Goal: Task Accomplishment & Management: Manage account settings

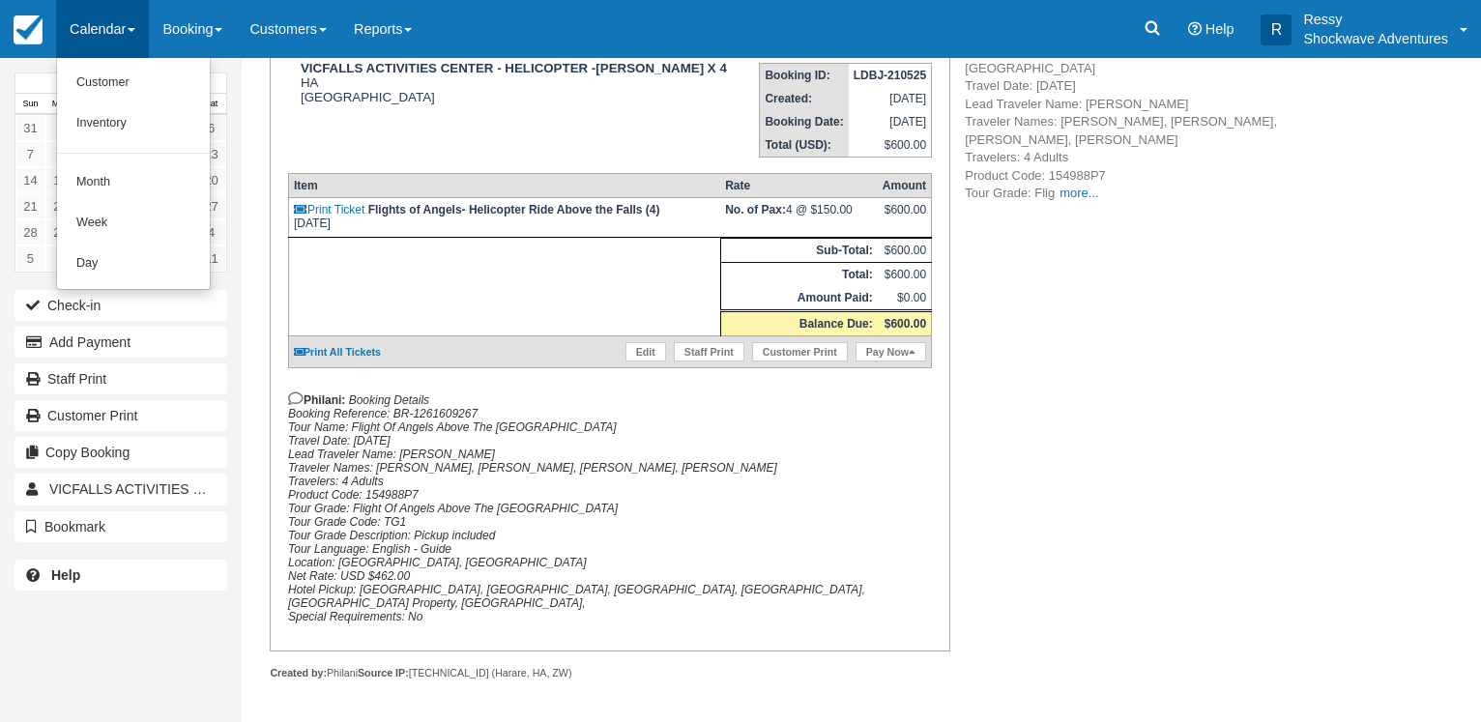
scroll to position [309, 0]
click at [124, 189] on link "Month" at bounding box center [133, 182] width 153 height 41
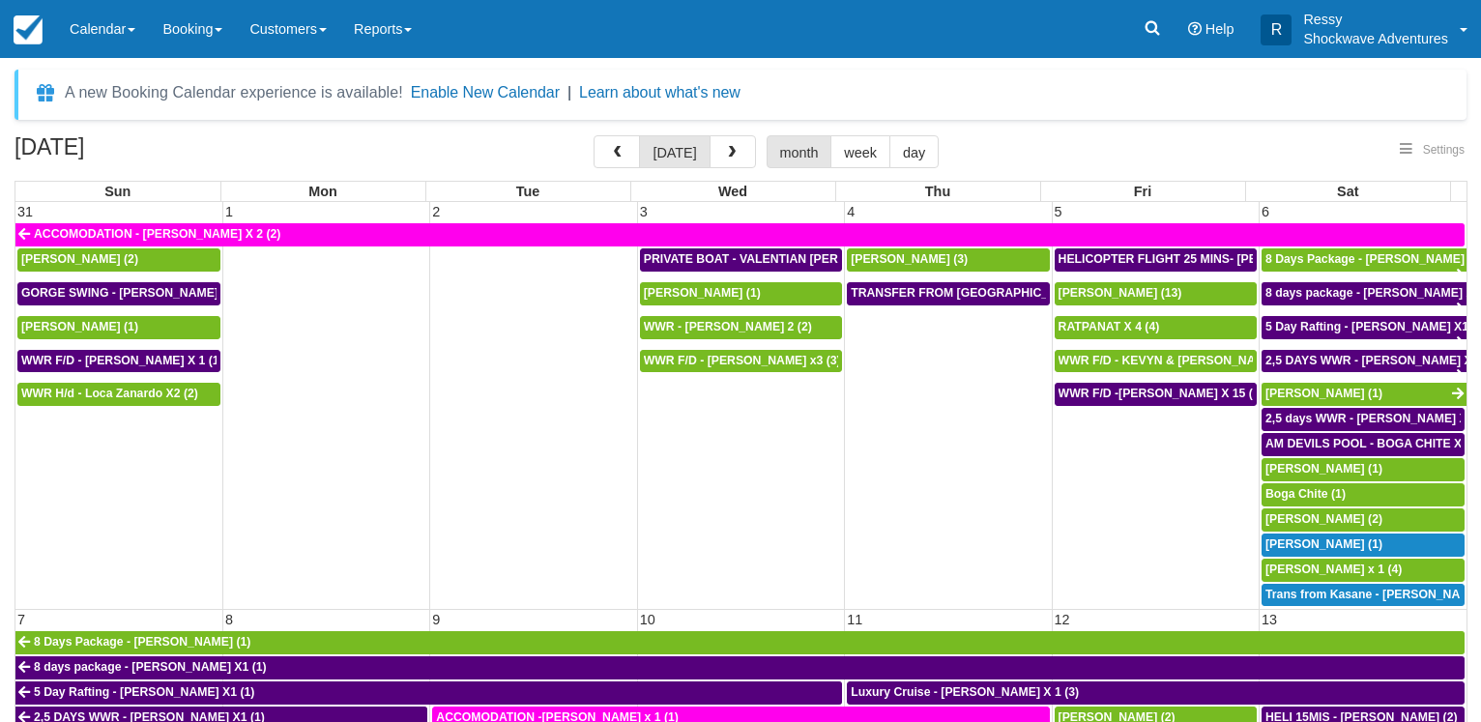
select select
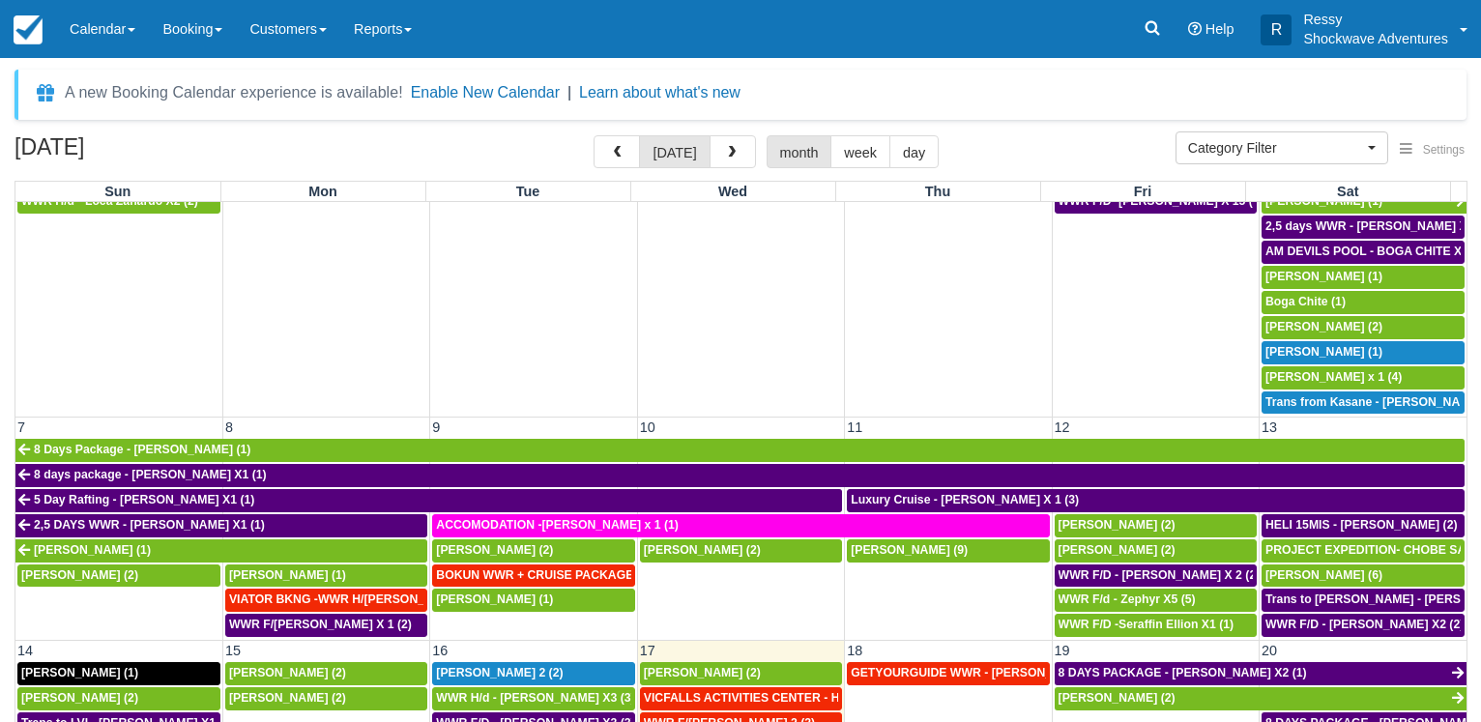
scroll to position [371, 0]
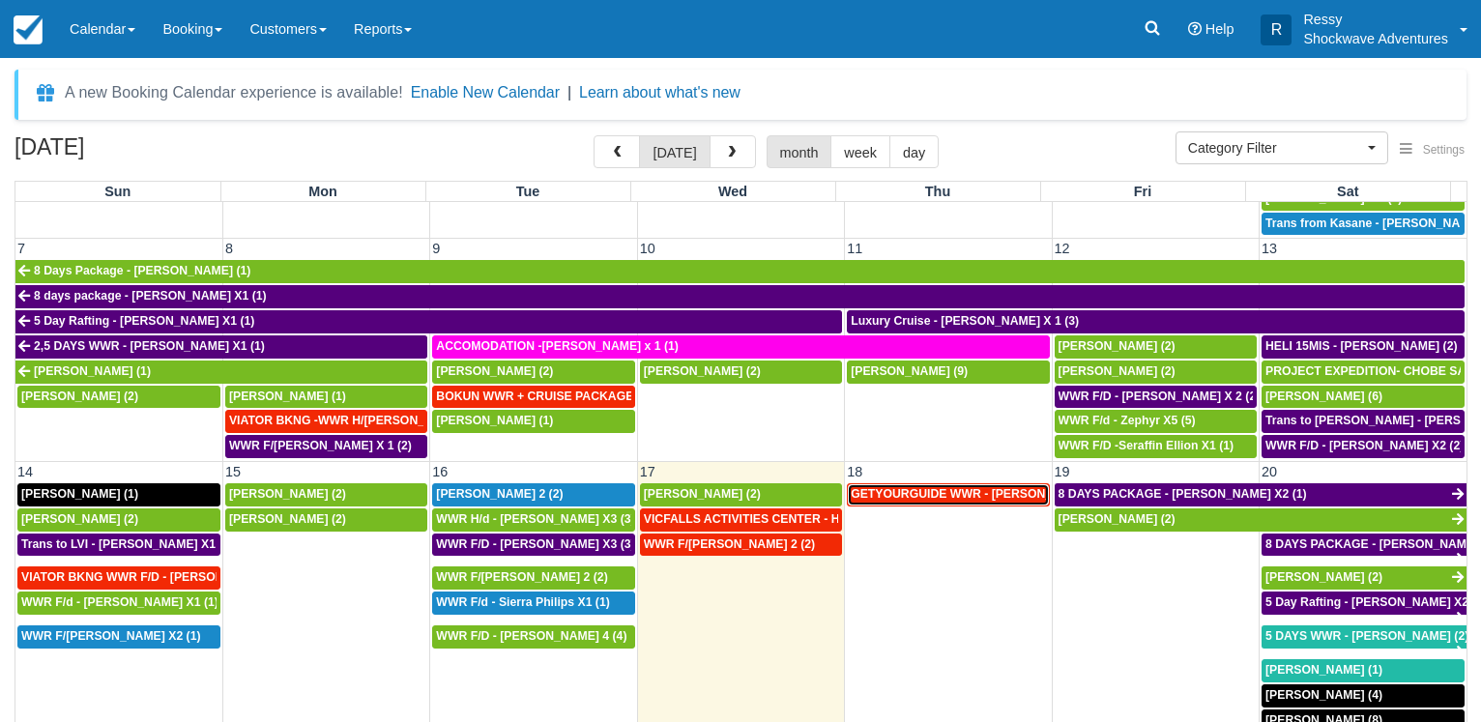
click at [933, 489] on span "GETYOURGUIDE WWR - [PERSON_NAME] X 9 (9)" at bounding box center [990, 494] width 278 height 14
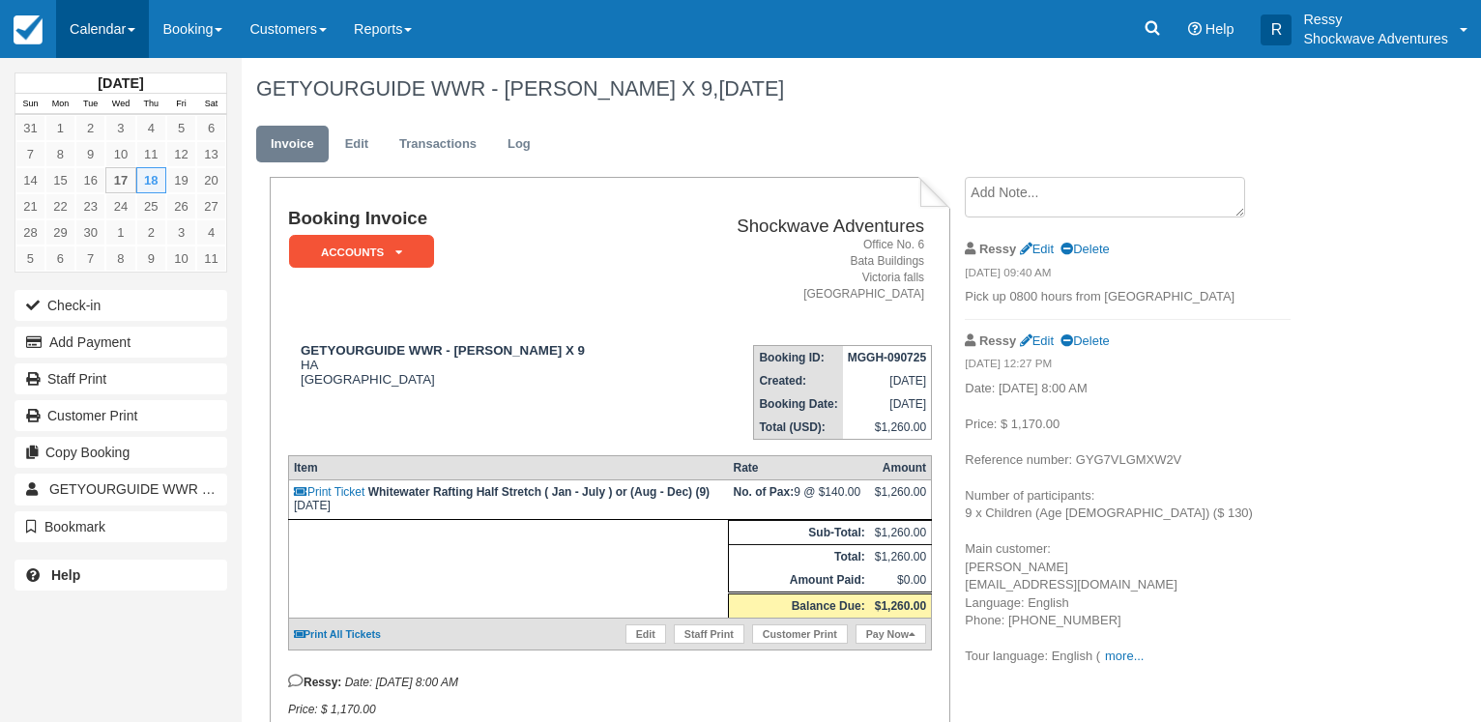
click at [134, 34] on link "Calendar" at bounding box center [102, 29] width 93 height 58
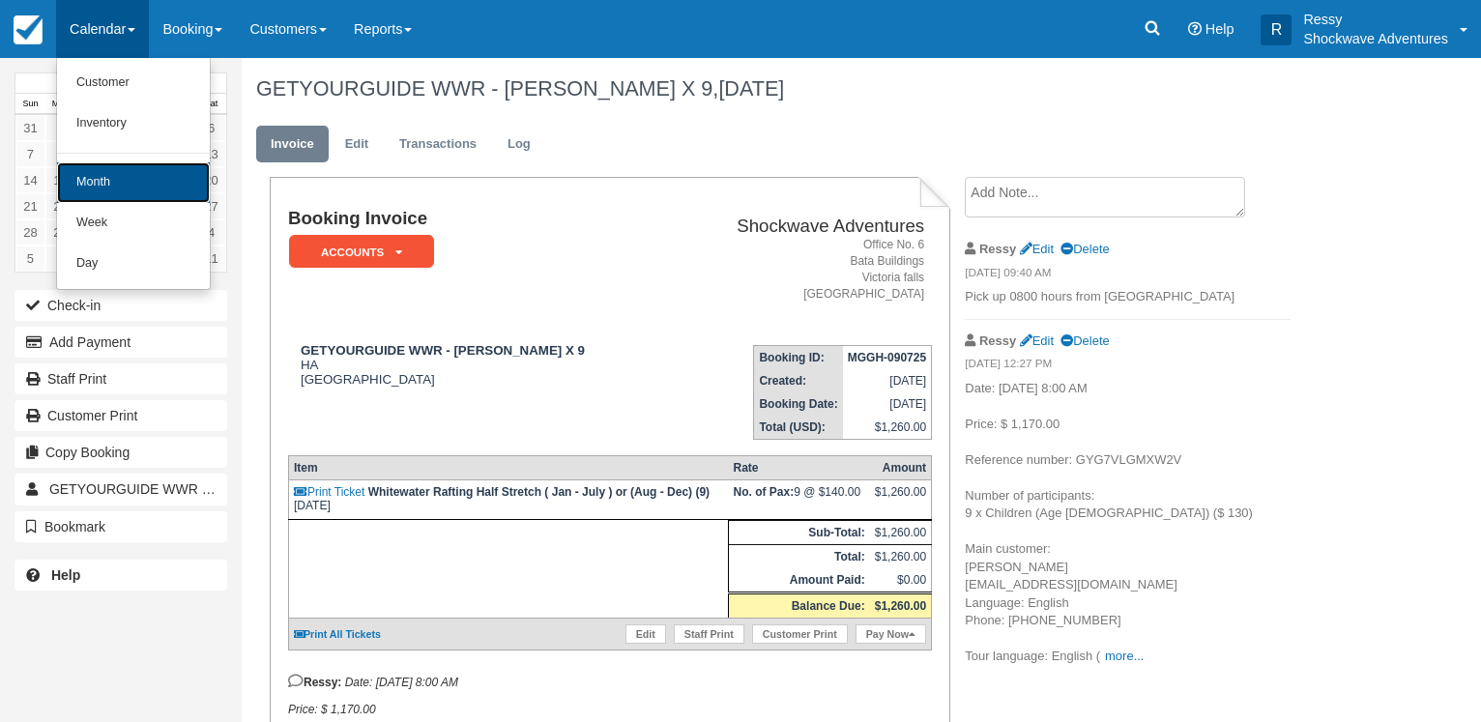
click at [144, 184] on link "Month" at bounding box center [133, 182] width 153 height 41
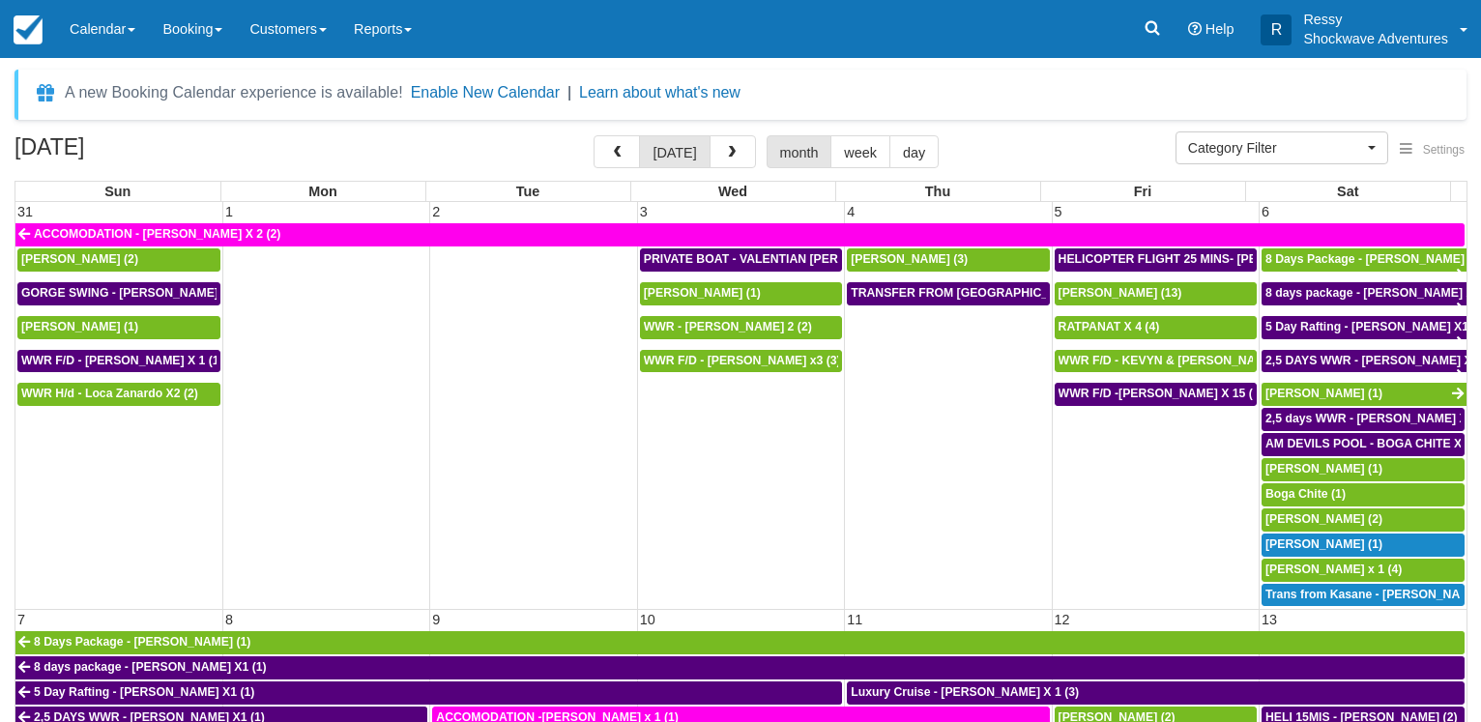
select select
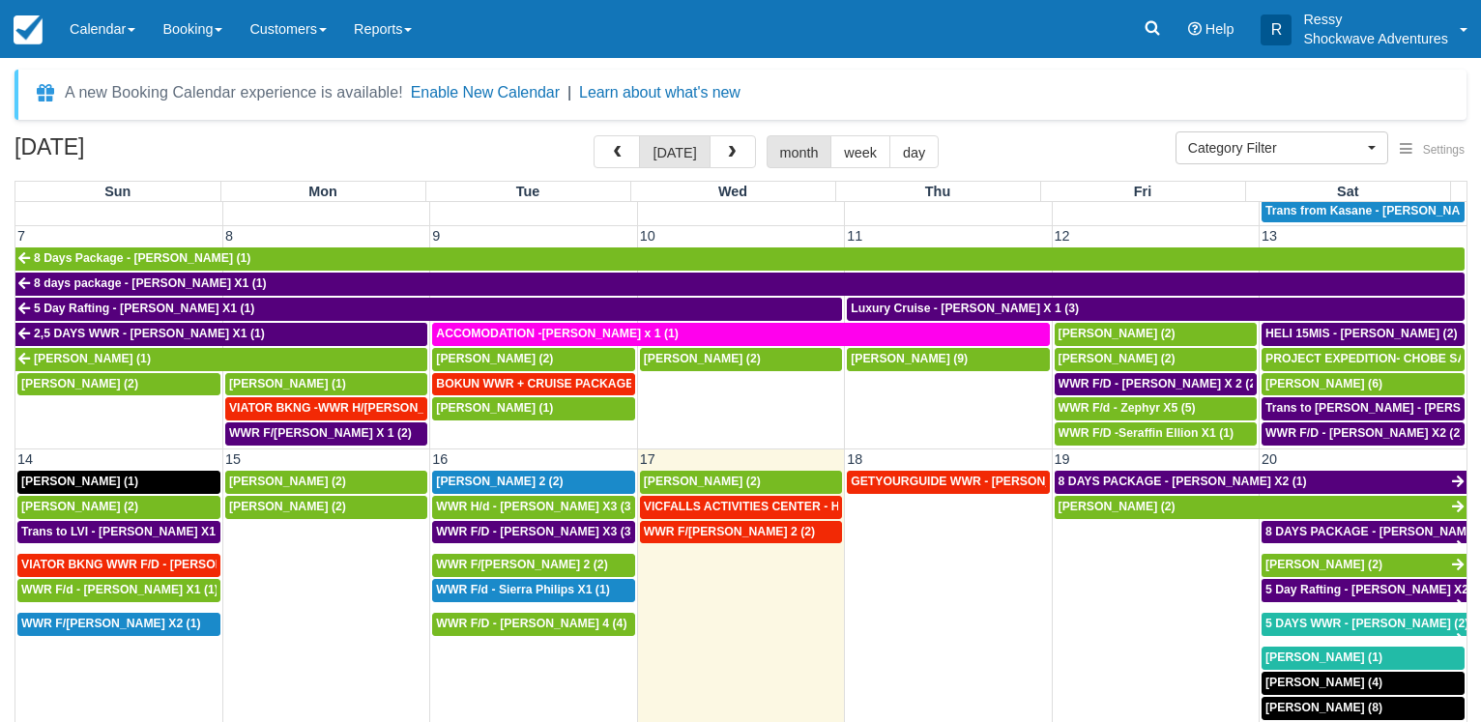
scroll to position [371, 0]
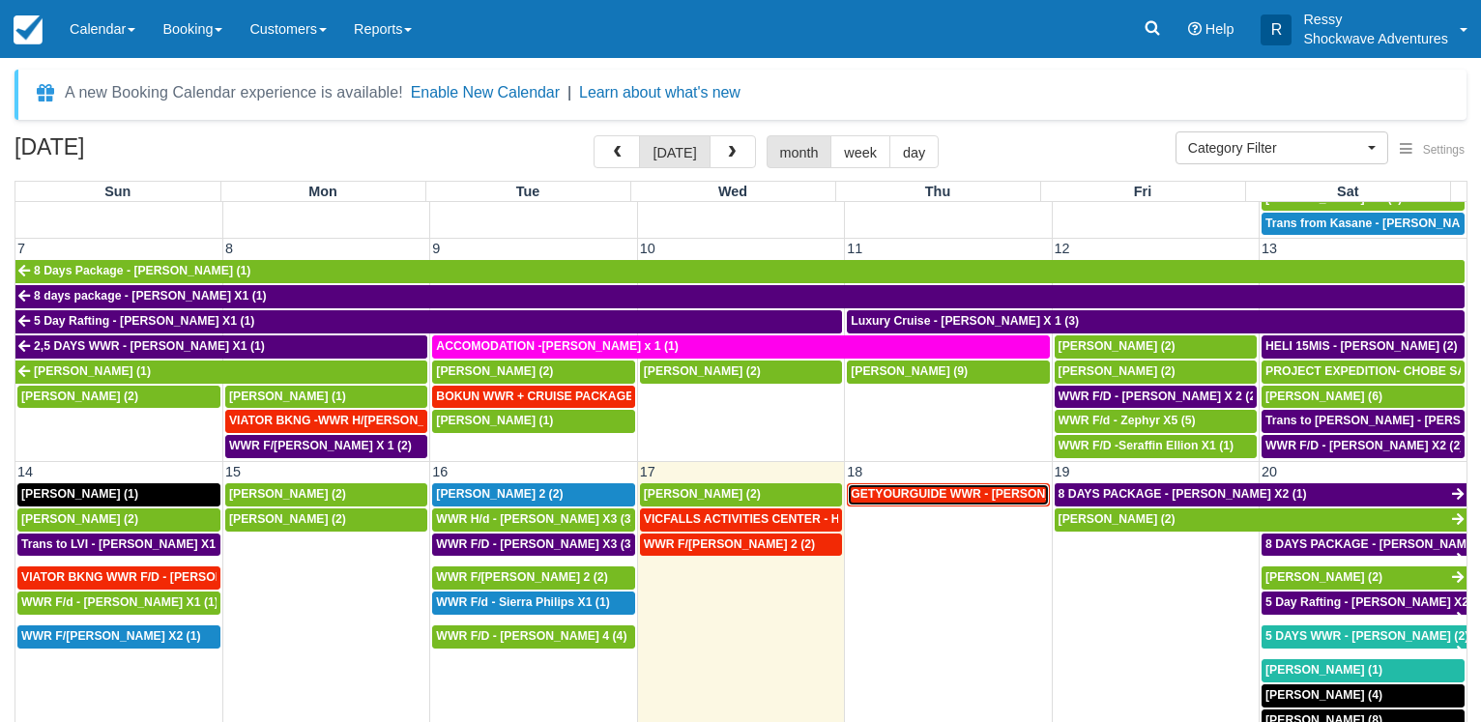
click at [909, 487] on span "GETYOURGUIDE WWR - [PERSON_NAME] X 9 (9)" at bounding box center [990, 494] width 278 height 14
